Goal: Obtain resource: Obtain resource

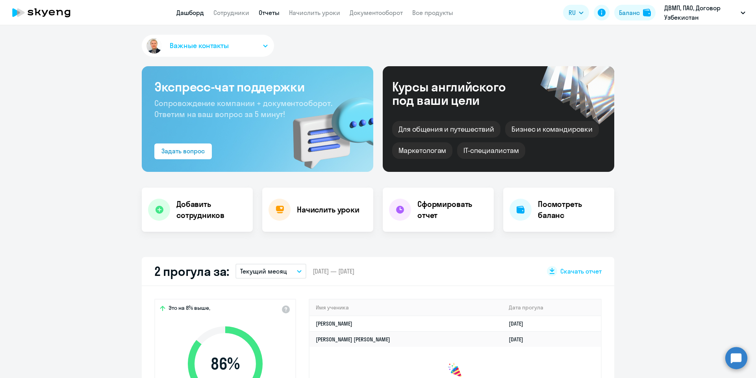
click at [268, 10] on link "Отчеты" at bounding box center [269, 13] width 21 height 8
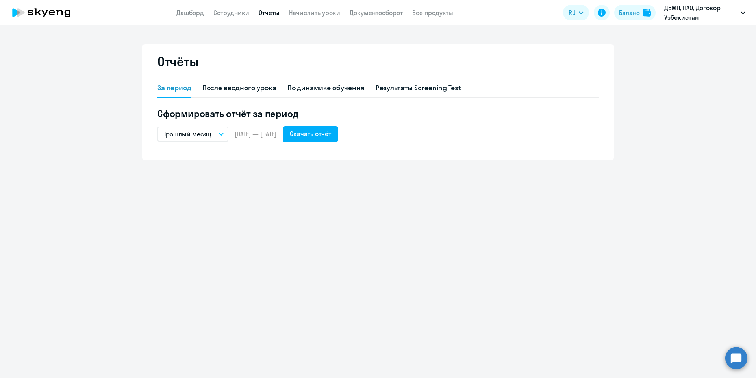
click at [215, 133] on button "Прошлый месяц" at bounding box center [193, 133] width 71 height 15
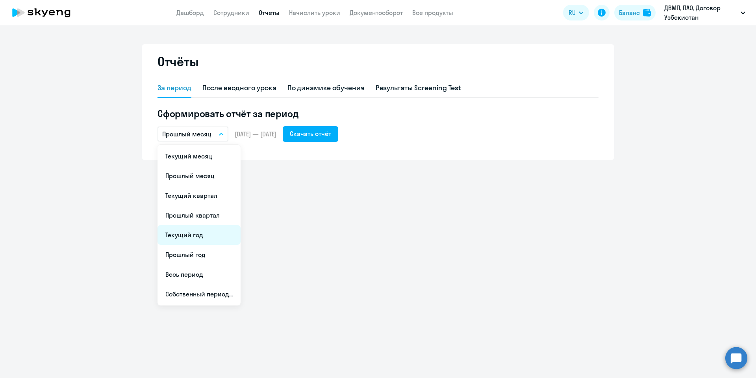
click at [209, 236] on li "Текущий год" at bounding box center [199, 235] width 83 height 20
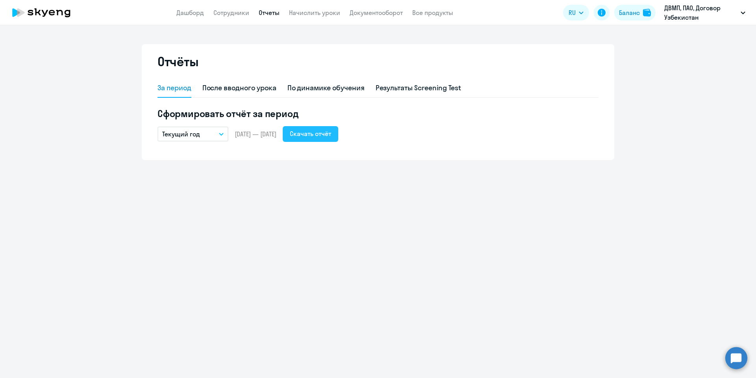
click at [322, 137] on div "Скачать отчёт" at bounding box center [310, 133] width 41 height 9
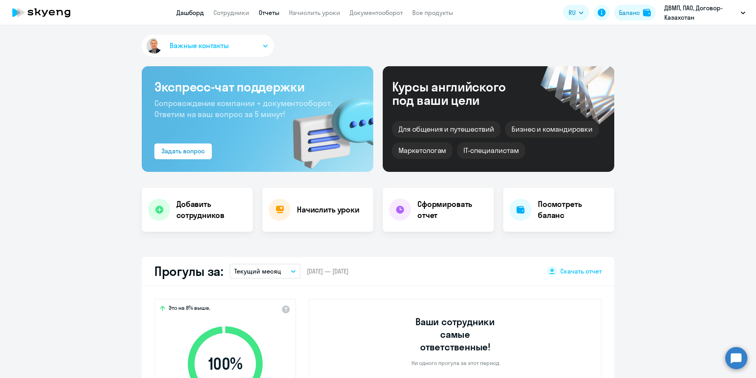
click at [277, 11] on link "Отчеты" at bounding box center [269, 13] width 21 height 8
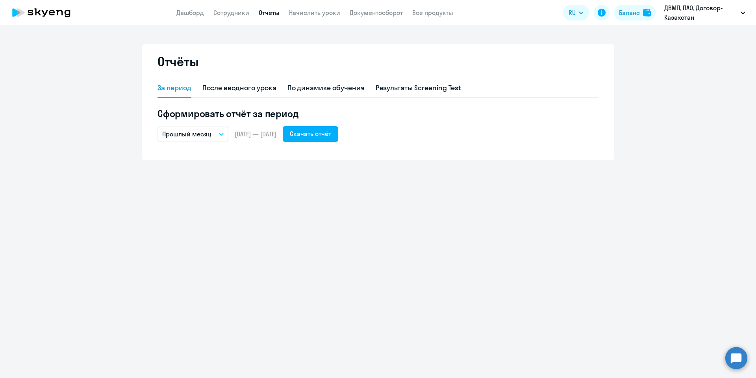
click at [201, 134] on p "Прошлый месяц" at bounding box center [186, 133] width 49 height 9
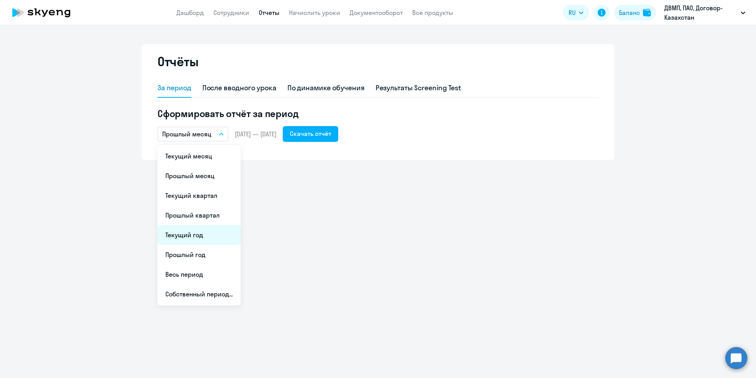
click at [195, 231] on li "Текущий год" at bounding box center [199, 235] width 83 height 20
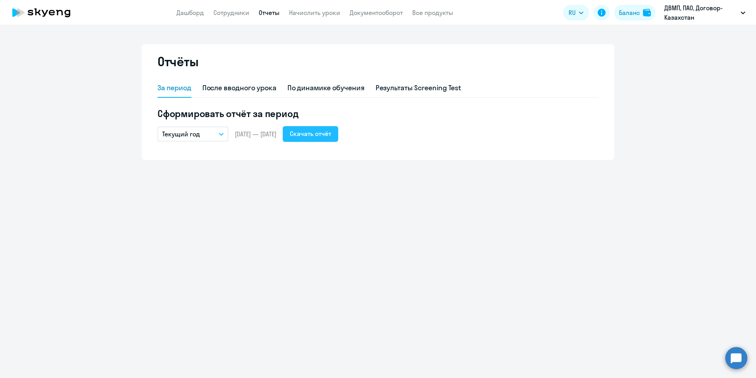
click at [331, 133] on div "Скачать отчёт" at bounding box center [310, 133] width 41 height 9
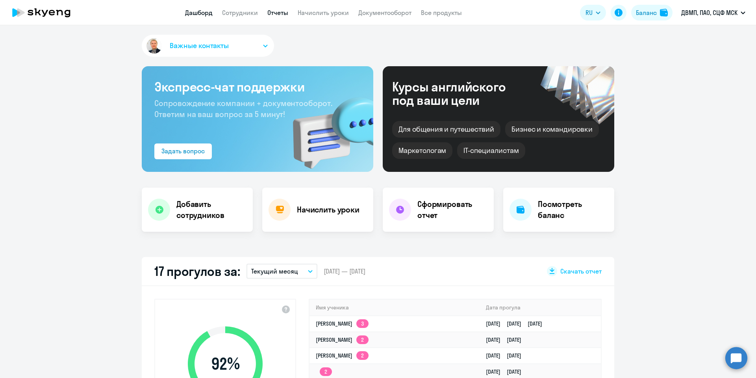
click at [269, 11] on link "Отчеты" at bounding box center [277, 13] width 21 height 8
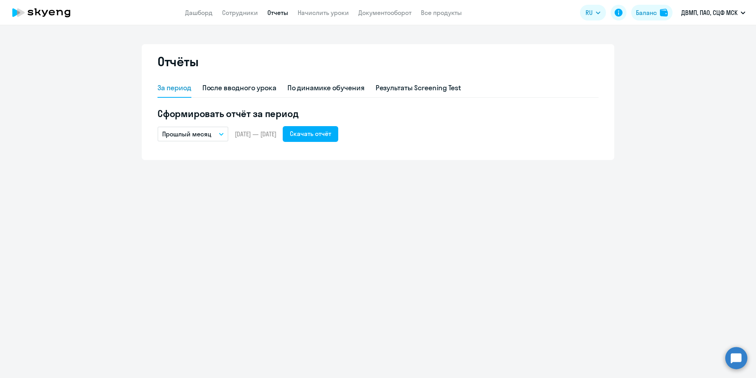
click at [190, 134] on p "Прошлый месяц" at bounding box center [186, 133] width 49 height 9
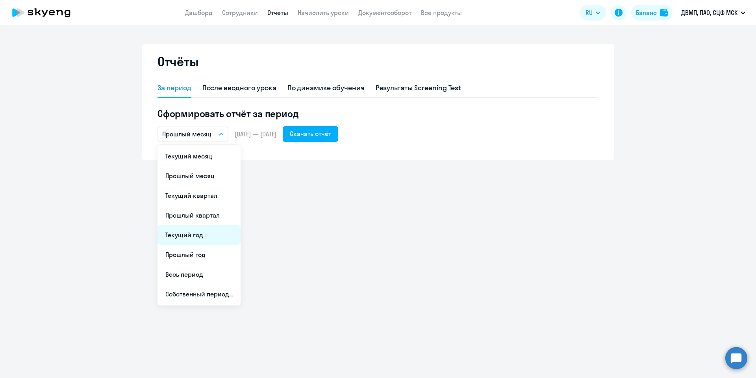
click at [198, 238] on li "Текущий год" at bounding box center [199, 235] width 83 height 20
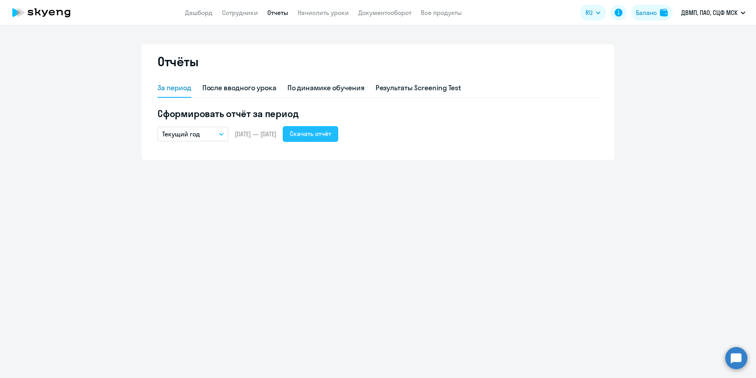
click at [329, 128] on button "Скачать отчёт" at bounding box center [311, 134] width 56 height 16
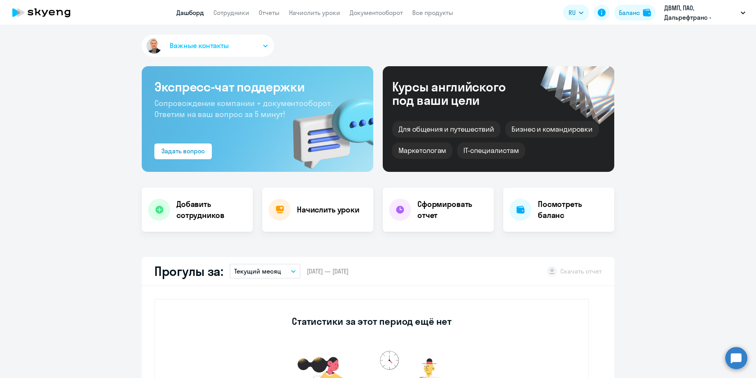
select select "30"
click at [267, 11] on link "Отчеты" at bounding box center [269, 13] width 21 height 8
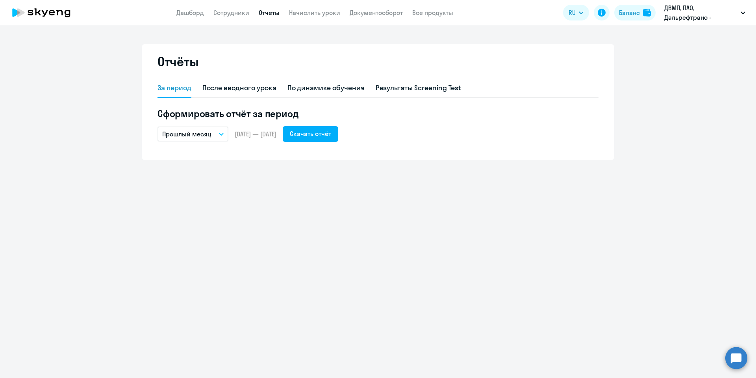
click at [189, 138] on p "Прошлый месяц" at bounding box center [186, 133] width 49 height 9
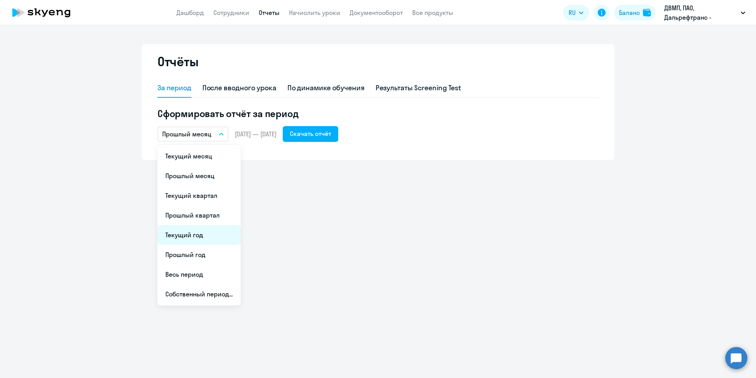
click at [191, 238] on li "Текущий год" at bounding box center [199, 235] width 83 height 20
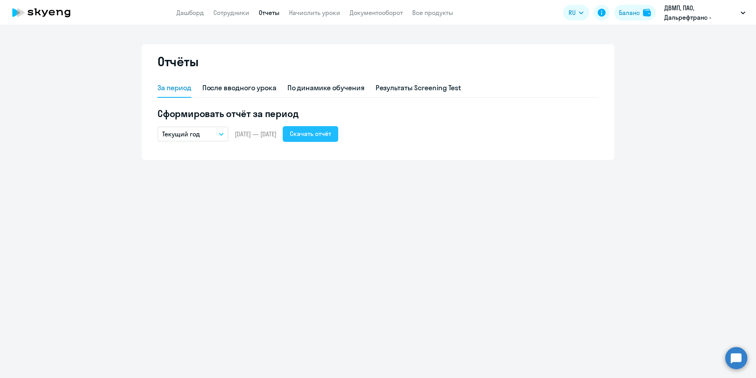
click at [330, 135] on div "Скачать отчёт" at bounding box center [310, 133] width 41 height 9
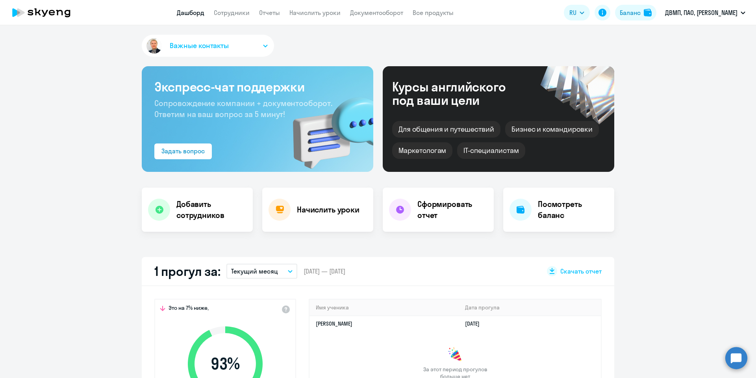
select select "30"
click at [267, 13] on link "Отчеты" at bounding box center [269, 13] width 21 height 8
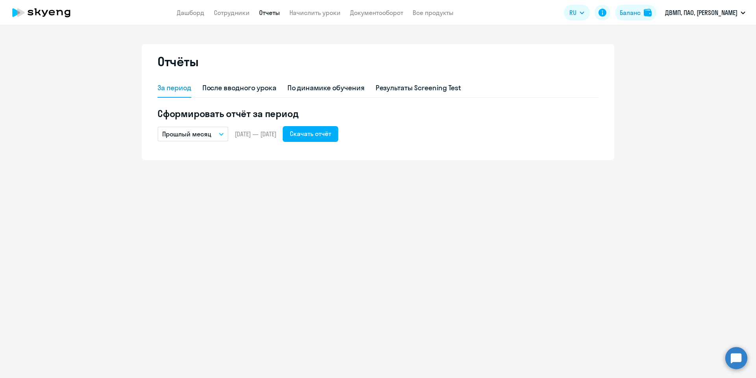
click at [206, 141] on button "Прошлый месяц" at bounding box center [193, 133] width 71 height 15
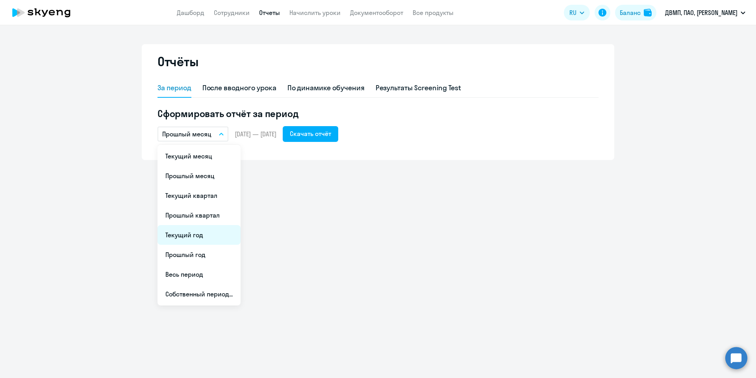
click at [205, 232] on li "Текущий год" at bounding box center [199, 235] width 83 height 20
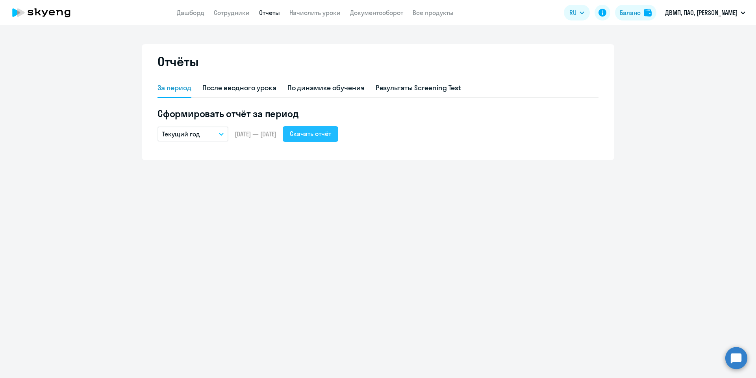
click at [331, 133] on div "Скачать отчёт" at bounding box center [310, 133] width 41 height 9
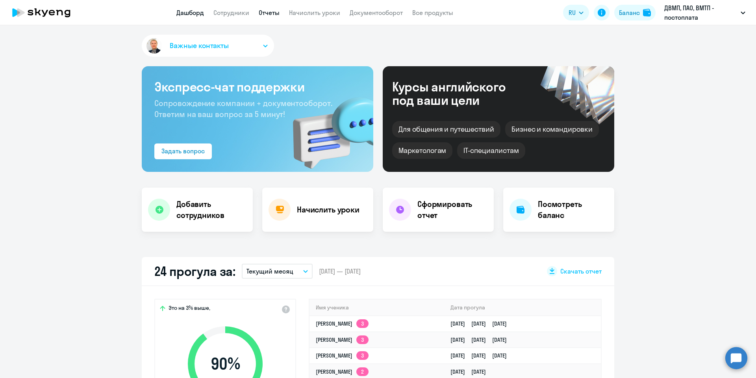
click at [267, 10] on link "Отчеты" at bounding box center [269, 13] width 21 height 8
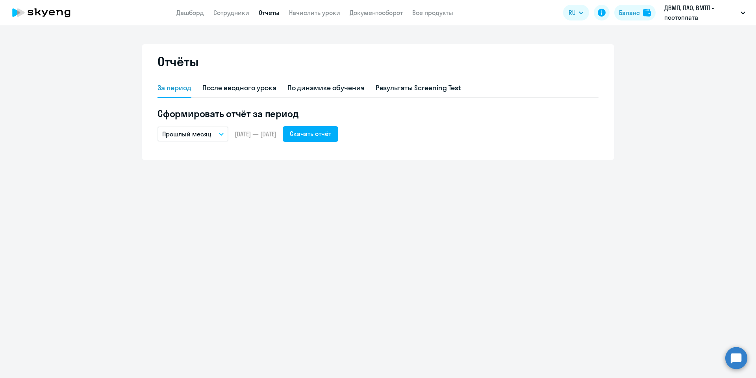
click at [196, 136] on p "Прошлый месяц" at bounding box center [186, 133] width 49 height 9
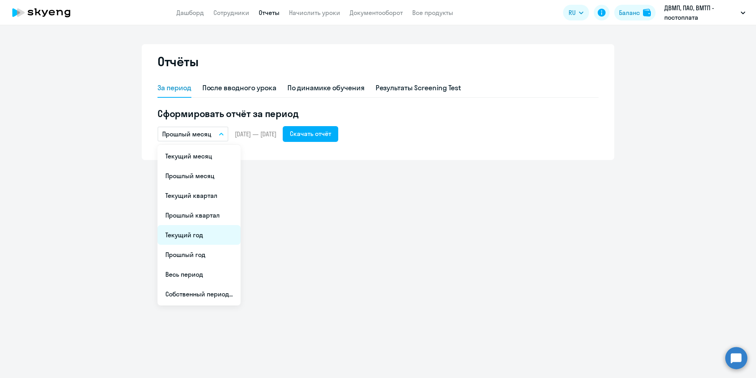
click at [195, 236] on li "Текущий год" at bounding box center [199, 235] width 83 height 20
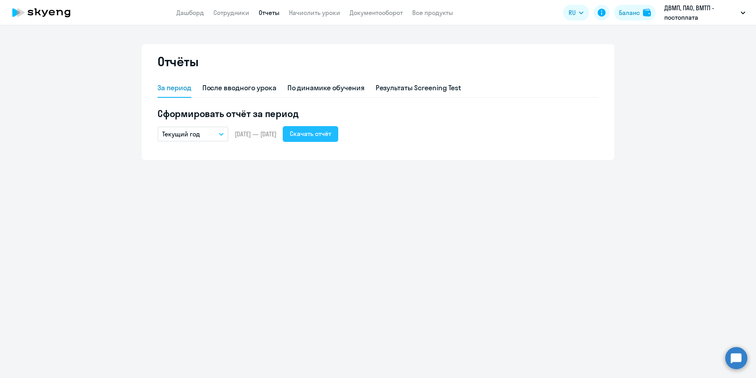
click at [324, 135] on div "Скачать отчёт" at bounding box center [310, 133] width 41 height 9
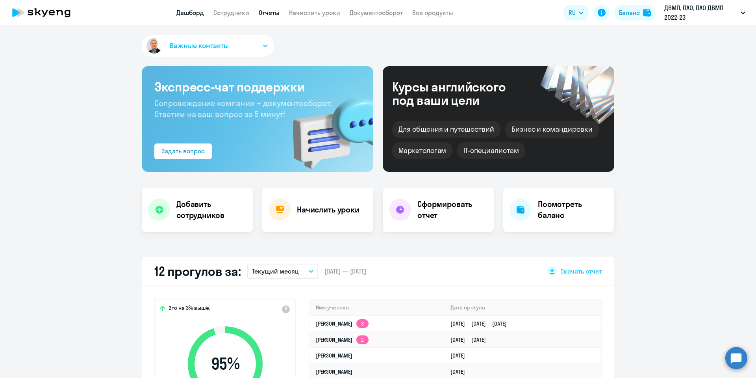
click at [261, 10] on link "Отчеты" at bounding box center [269, 13] width 21 height 8
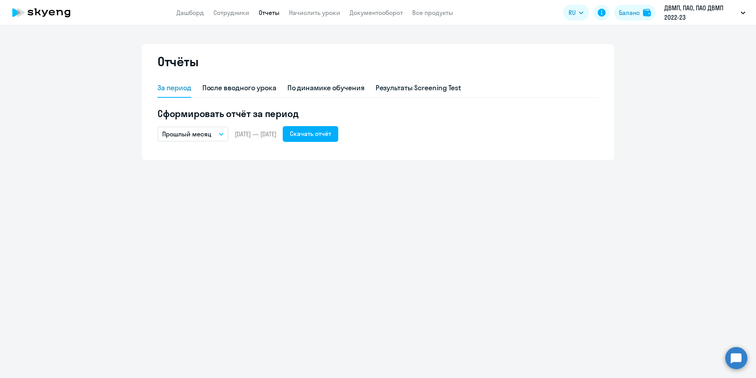
click at [190, 130] on p "Прошлый месяц" at bounding box center [186, 133] width 49 height 9
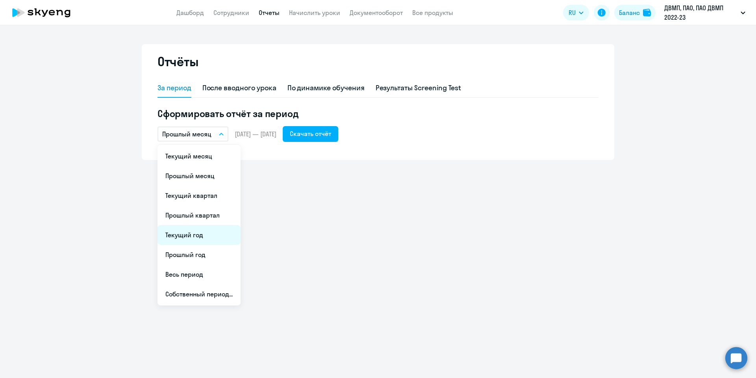
click at [206, 237] on li "Текущий год" at bounding box center [199, 235] width 83 height 20
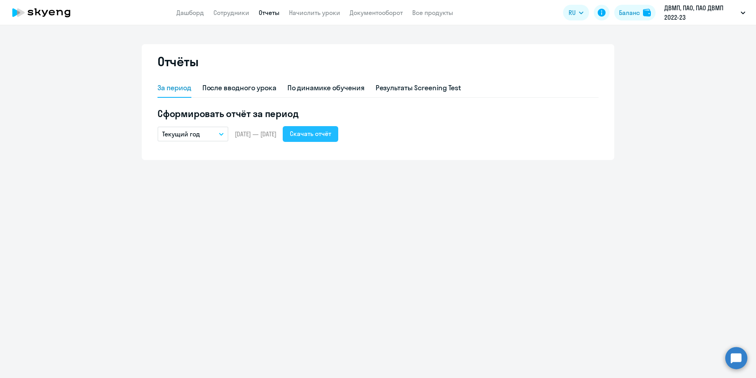
click at [331, 132] on div "Скачать отчёт" at bounding box center [310, 133] width 41 height 9
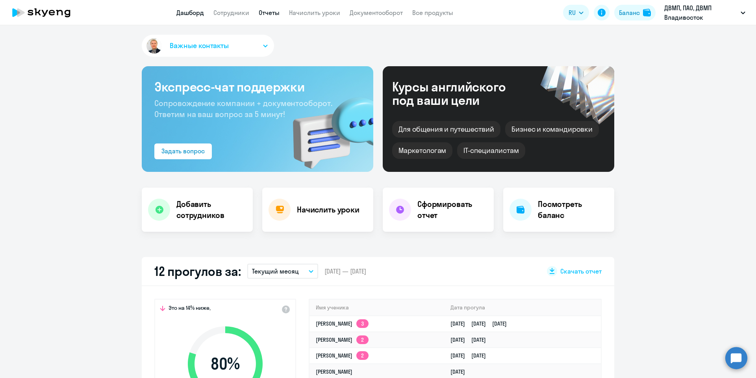
click at [265, 13] on link "Отчеты" at bounding box center [269, 13] width 21 height 8
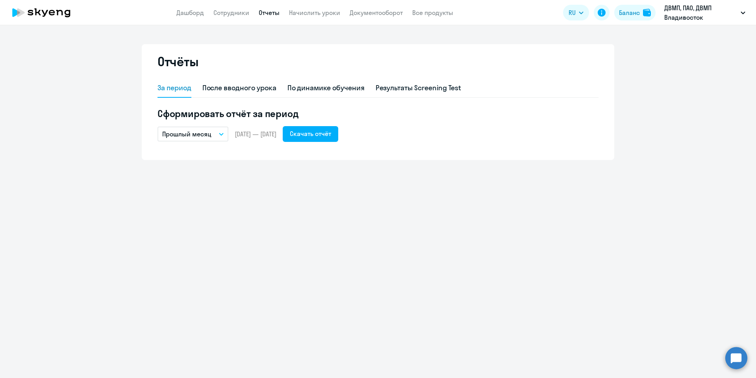
click at [199, 136] on p "Прошлый месяц" at bounding box center [186, 133] width 49 height 9
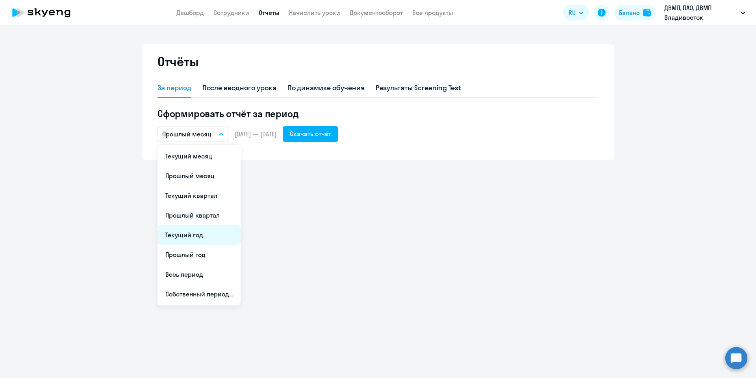
click at [198, 229] on li "Текущий год" at bounding box center [199, 235] width 83 height 20
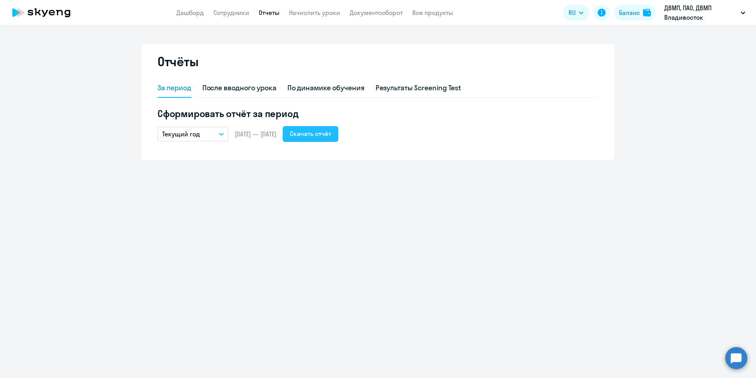
click at [331, 131] on div "Скачать отчёт" at bounding box center [310, 133] width 41 height 9
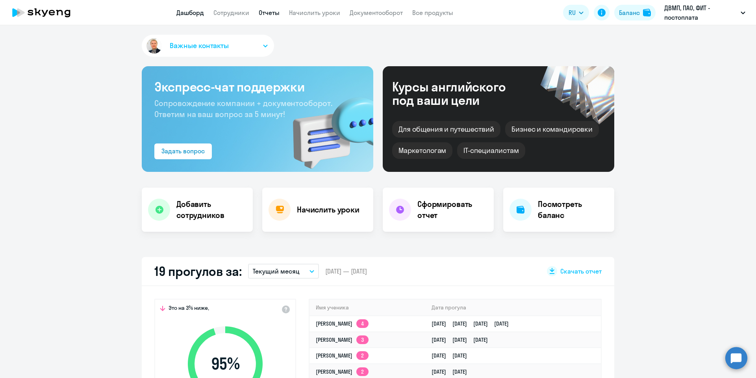
click at [265, 15] on link "Отчеты" at bounding box center [269, 13] width 21 height 8
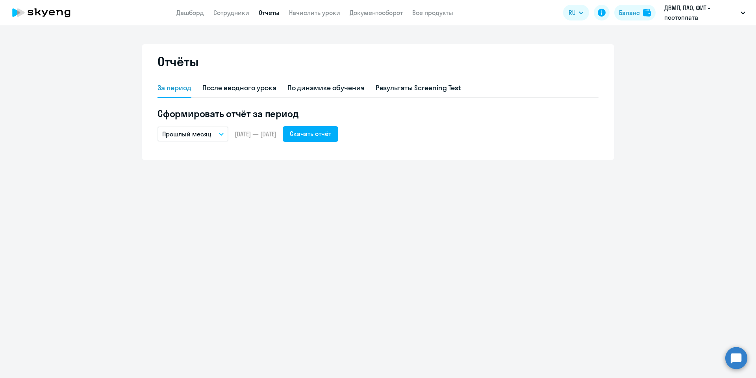
click at [221, 134] on icon "button" at bounding box center [221, 134] width 4 height 2
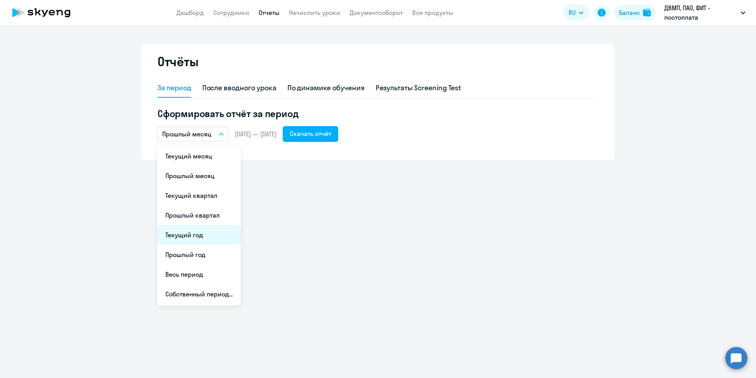
click at [212, 233] on li "Текущий год" at bounding box center [199, 235] width 83 height 20
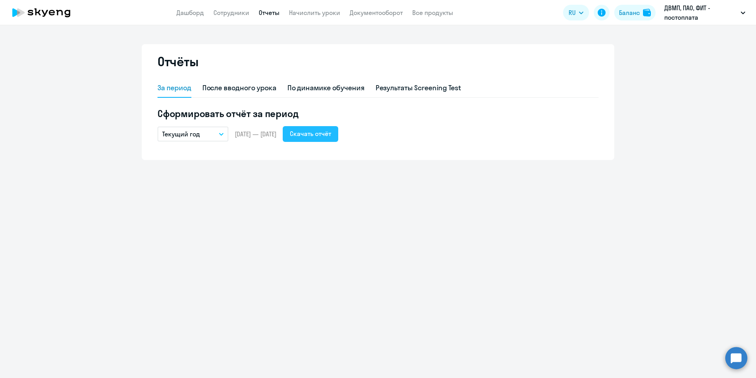
click at [331, 127] on button "Скачать отчёт" at bounding box center [311, 134] width 56 height 16
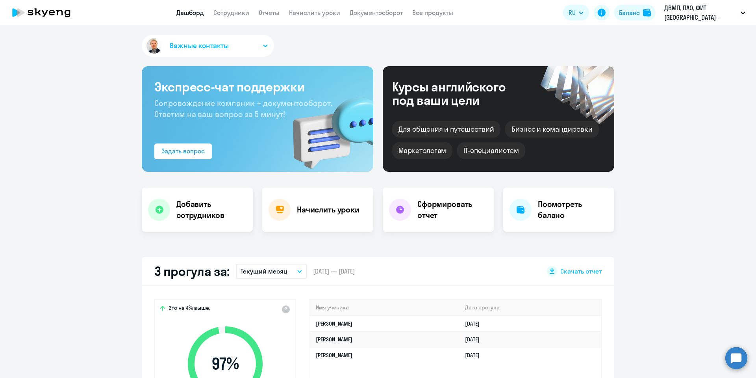
select select "30"
click at [274, 14] on link "Отчеты" at bounding box center [269, 13] width 21 height 8
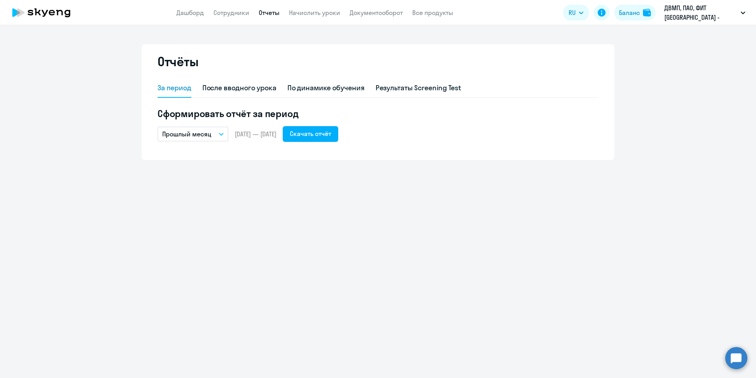
click at [219, 131] on button "Прошлый месяц" at bounding box center [193, 133] width 71 height 15
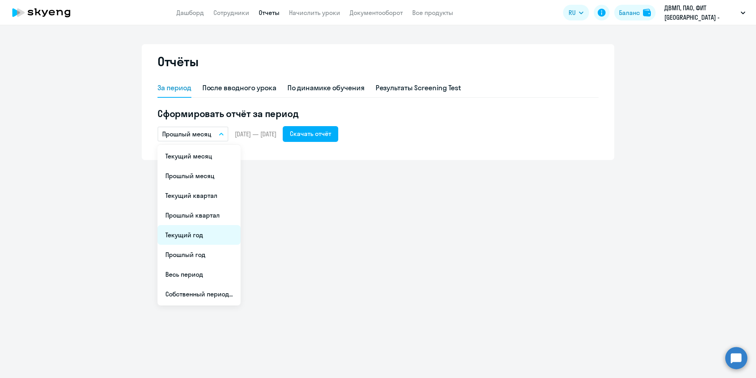
click at [209, 237] on li "Текущий год" at bounding box center [199, 235] width 83 height 20
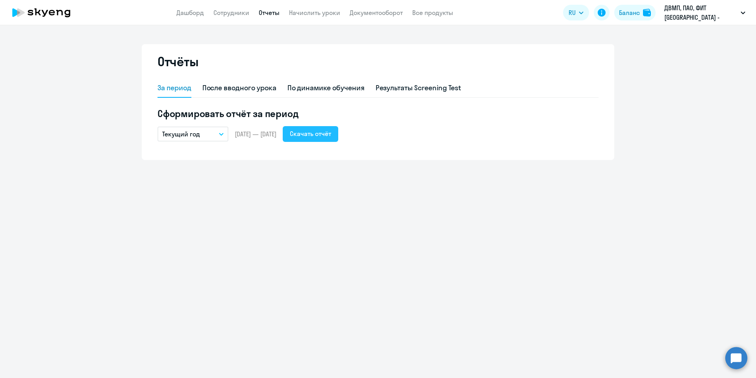
click at [331, 133] on div "Скачать отчёт" at bounding box center [310, 133] width 41 height 9
